Goal: Participate in discussion

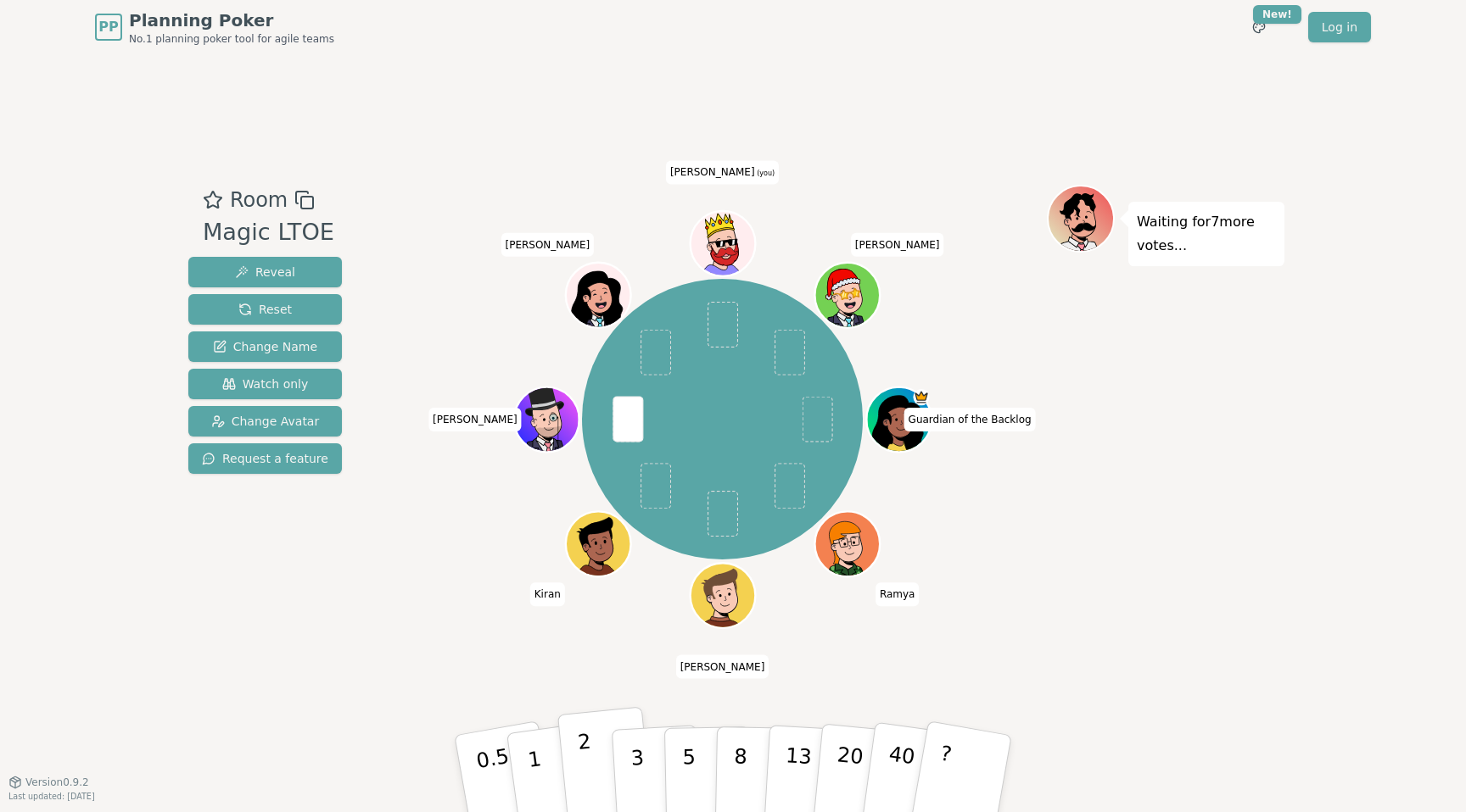
click at [602, 741] on button "2" at bounding box center [606, 774] width 97 height 135
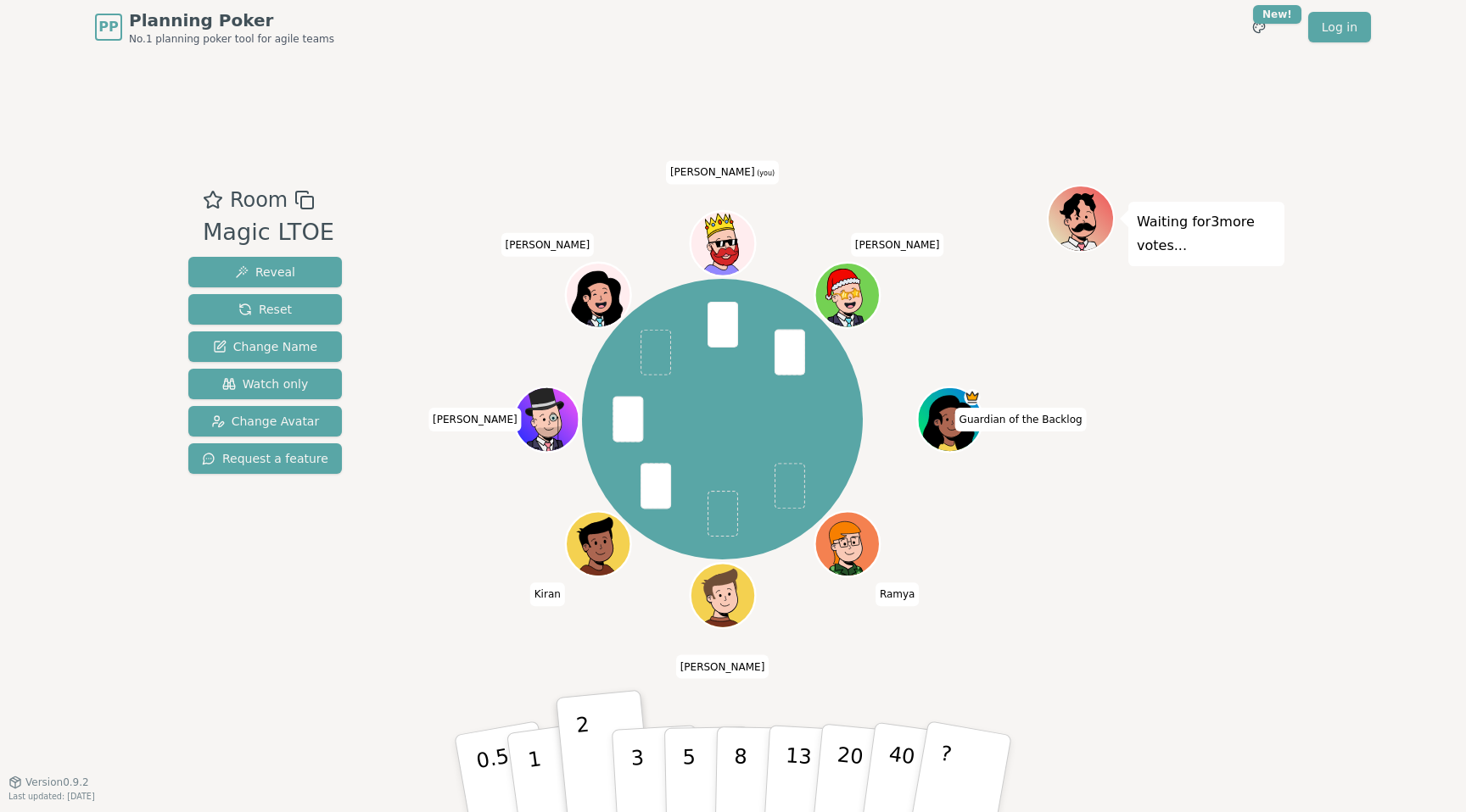
click at [471, 180] on div "Room Magic LTOE Reveal Reset Change Name Watch only Change Avatar Request a fea…" at bounding box center [732, 419] width 1103 height 728
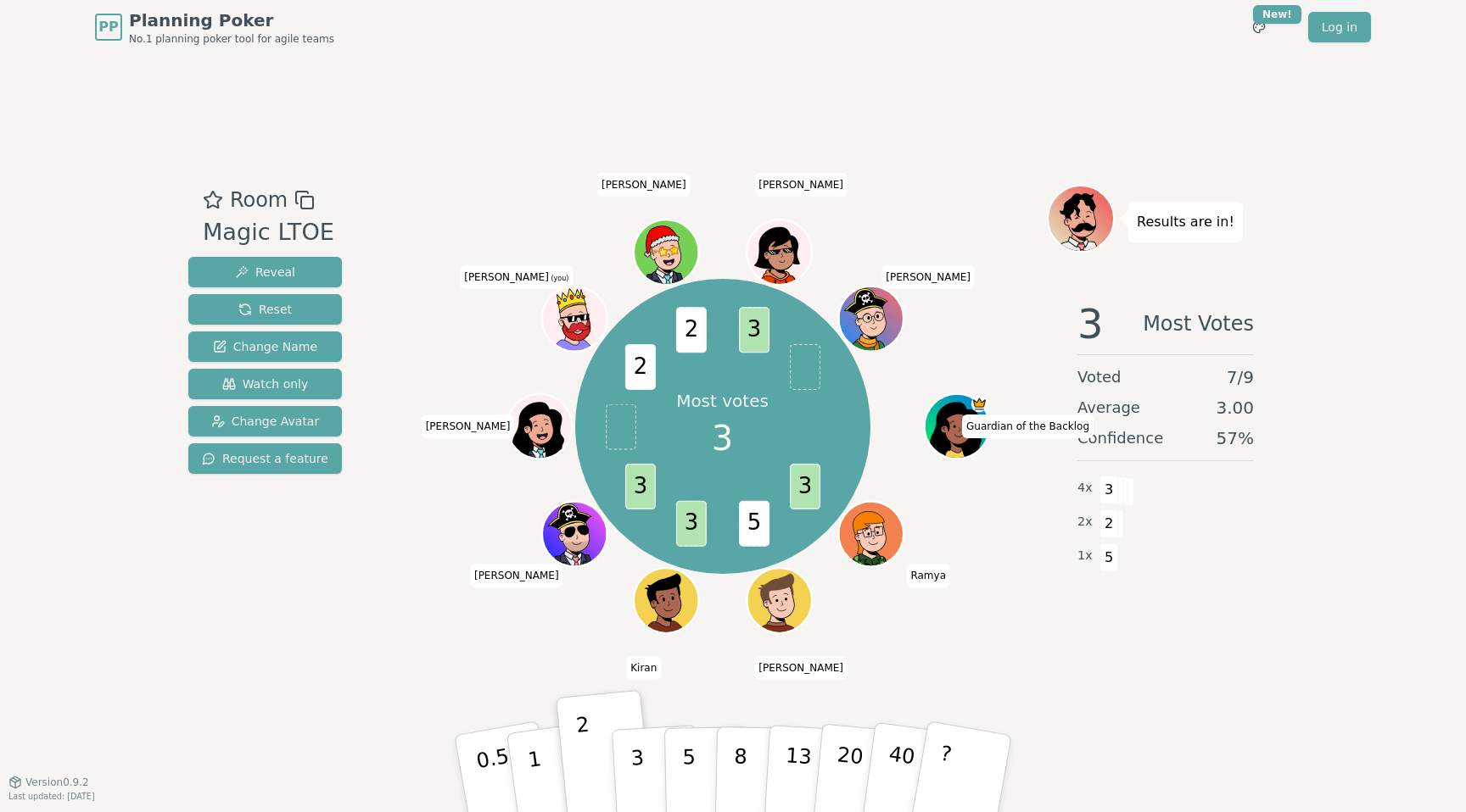
click at [1166, 400] on div "Average 3.00" at bounding box center [1165, 407] width 176 height 24
drag, startPoint x: 1243, startPoint y: 415, endPoint x: 1224, endPoint y: 413, distance: 19.1
click at [1224, 416] on span "3.00" at bounding box center [1235, 407] width 38 height 24
click at [1224, 413] on span "3.00" at bounding box center [1235, 407] width 38 height 24
click at [1234, 400] on span "2.71" at bounding box center [1235, 407] width 38 height 24
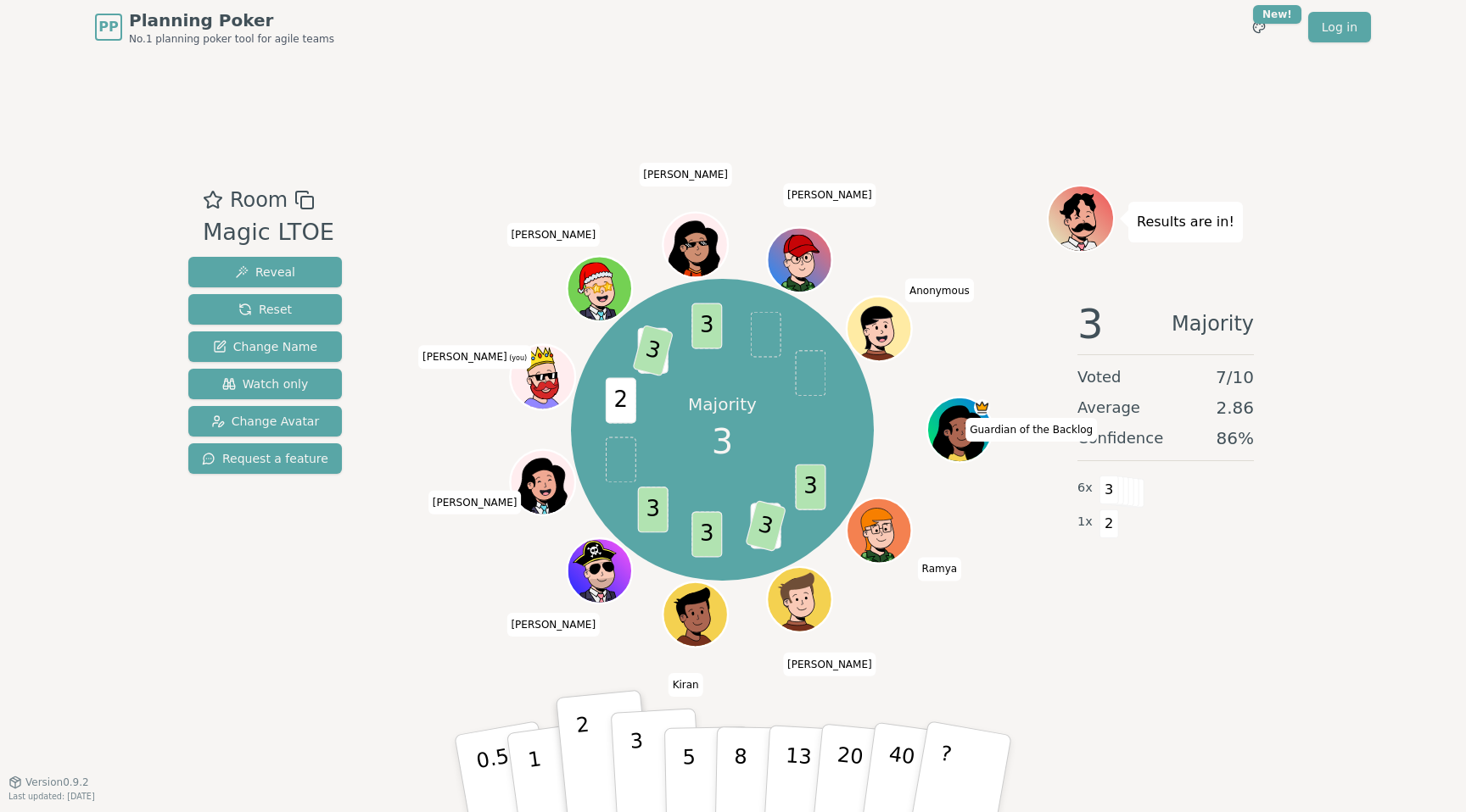
click at [630, 776] on button "3" at bounding box center [657, 774] width 92 height 132
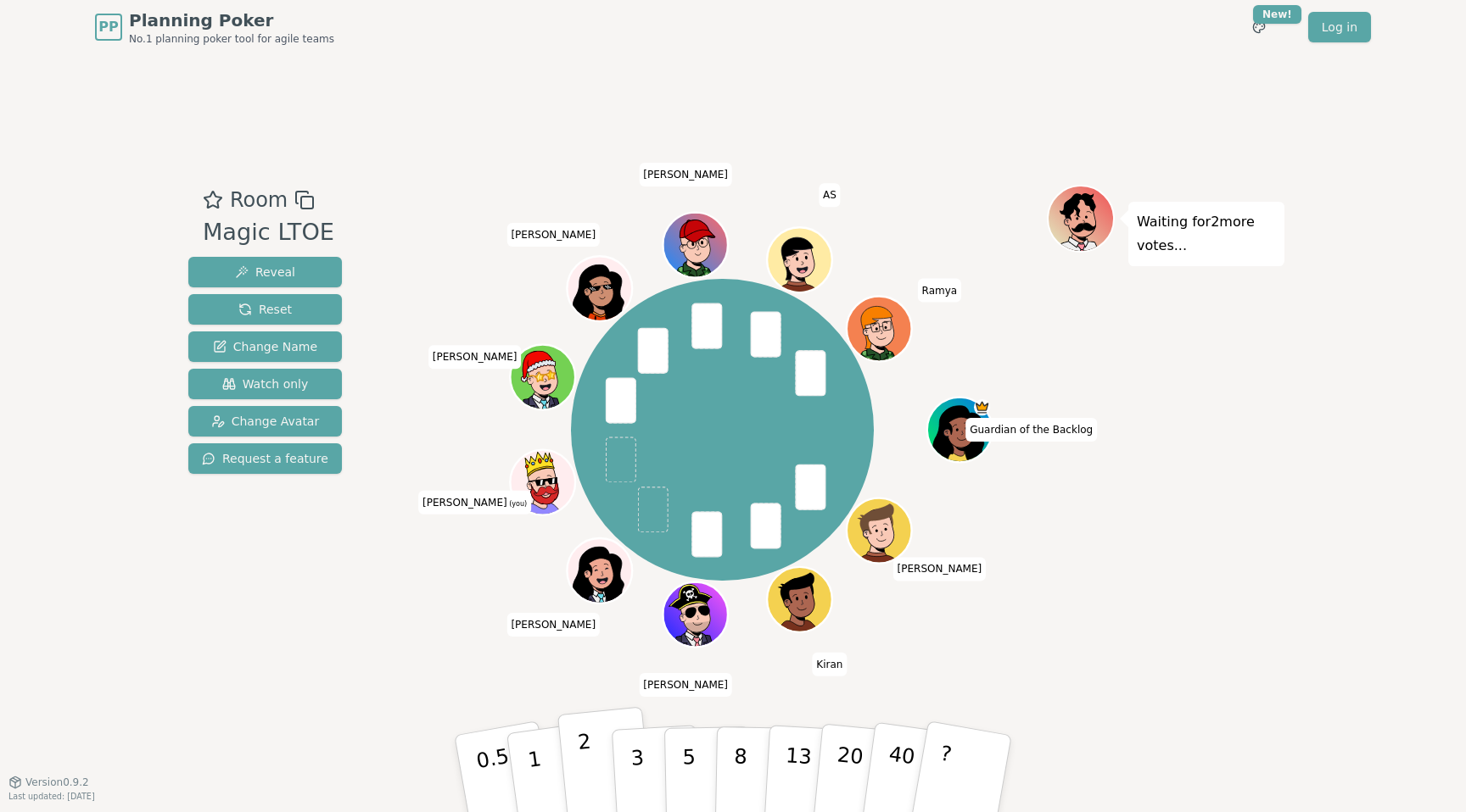
click at [601, 760] on button "2" at bounding box center [606, 774] width 97 height 135
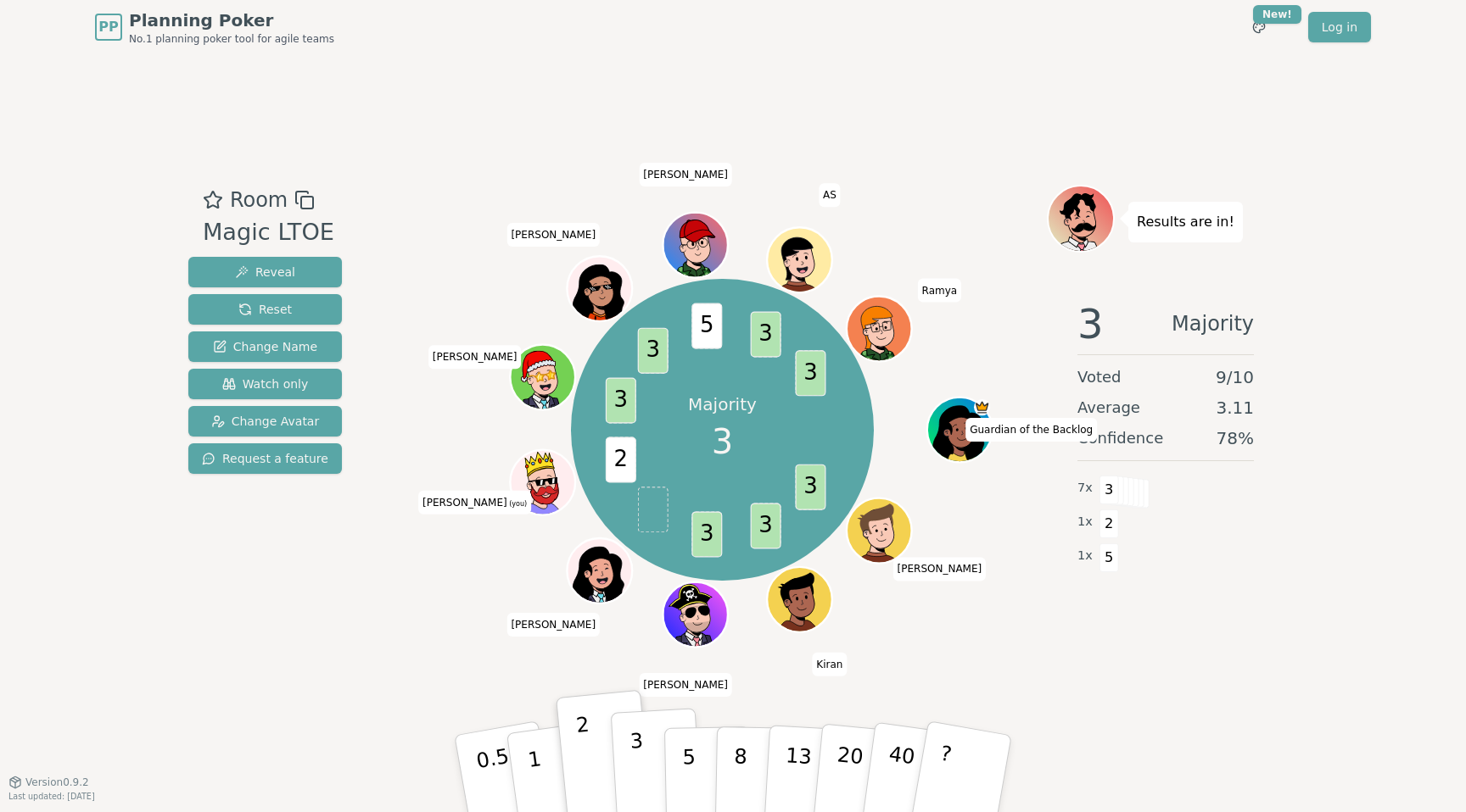
click at [644, 750] on button "3" at bounding box center [657, 774] width 92 height 132
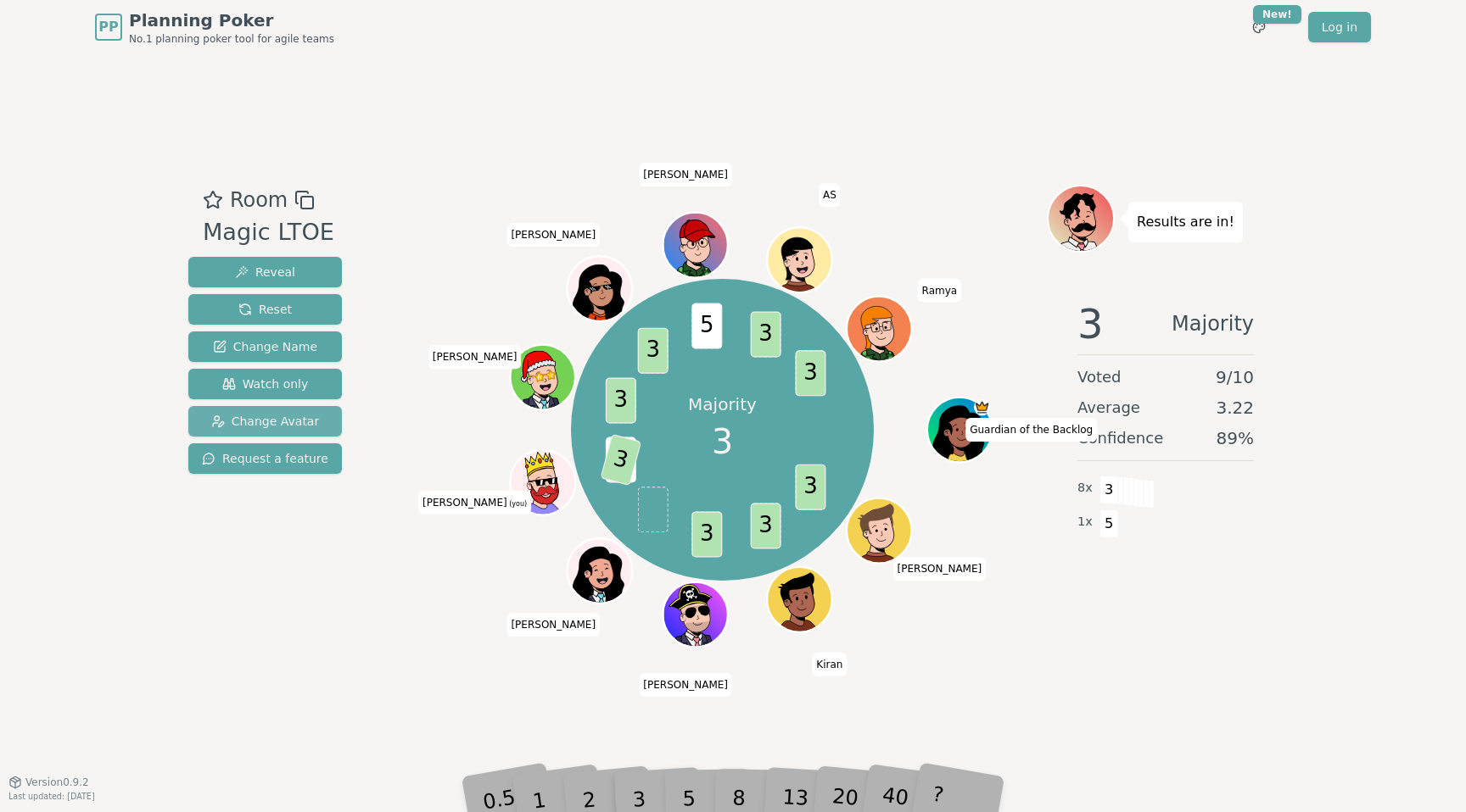
click at [282, 420] on span "Change Avatar" at bounding box center [265, 422] width 108 height 17
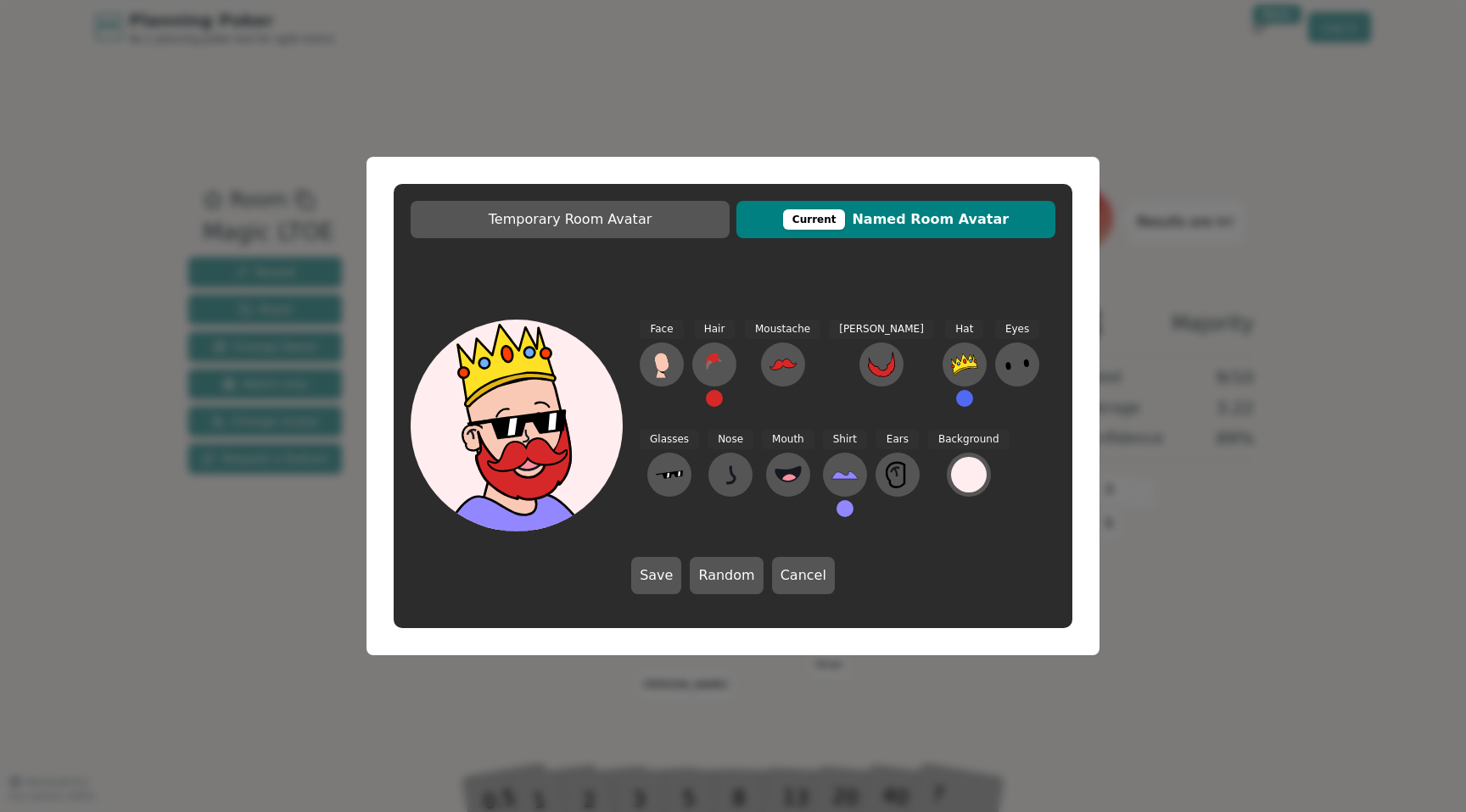
click at [853, 231] on button "Current Named Room Avatar" at bounding box center [896, 220] width 319 height 38
click at [951, 479] on div at bounding box center [969, 475] width 36 height 36
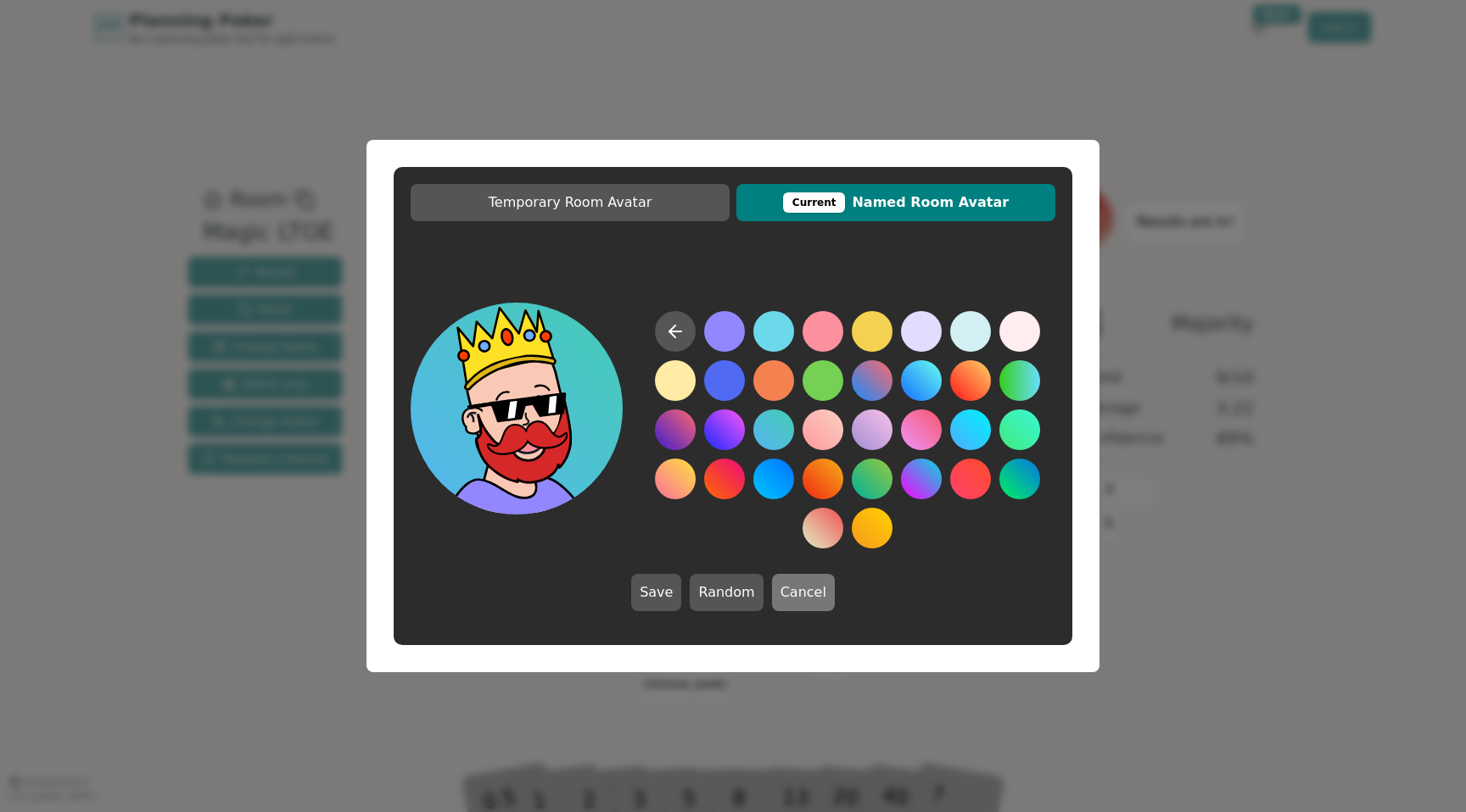
click at [812, 585] on button "Cancel" at bounding box center [803, 593] width 63 height 38
